Goal: Information Seeking & Learning: Learn about a topic

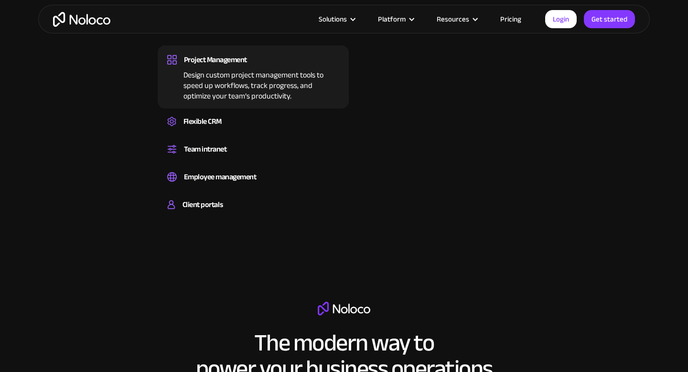
scroll to position [674, 0]
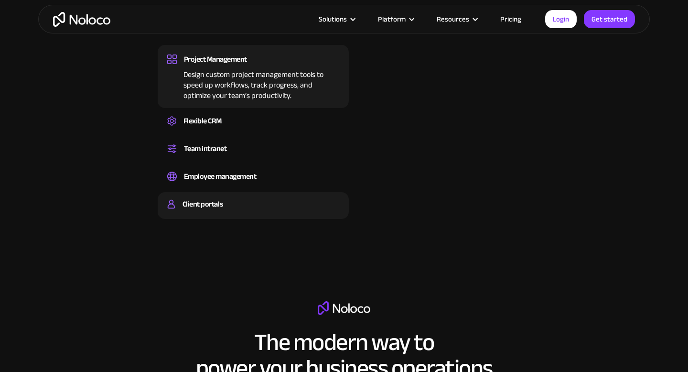
click at [188, 201] on div "Client portals" at bounding box center [203, 204] width 40 height 14
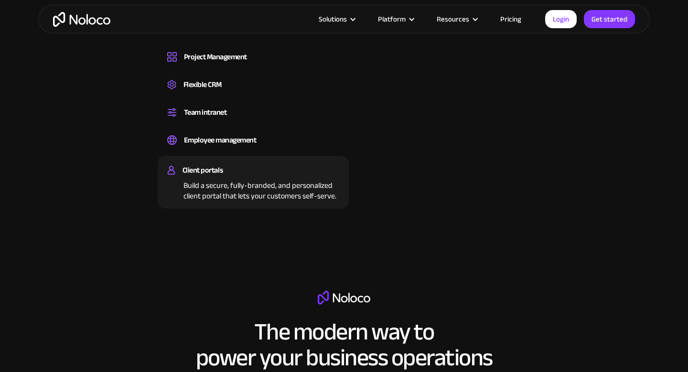
click at [281, 188] on div "Build a secure, fully-branded, and personalized client portal that lets your cu…" at bounding box center [253, 189] width 172 height 24
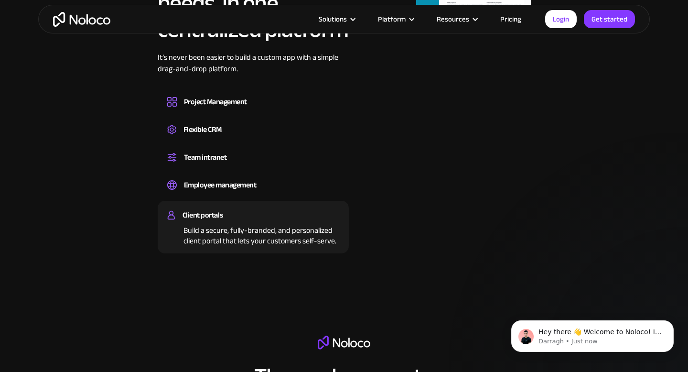
scroll to position [0, 0]
